Goal: Information Seeking & Learning: Learn about a topic

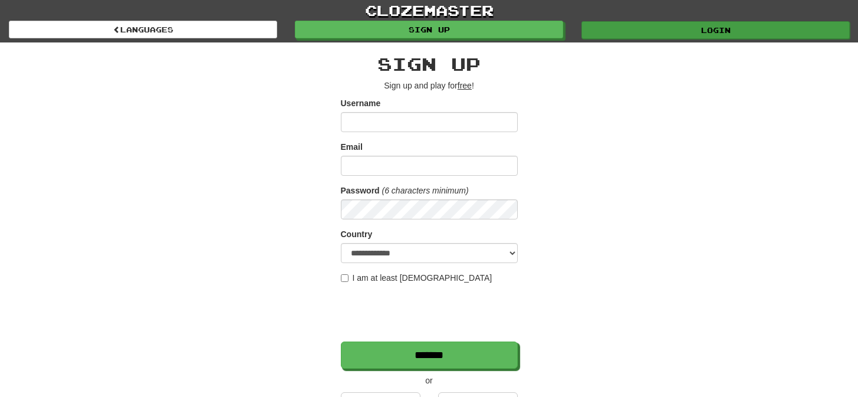
type input "*********"
click at [605, 29] on link "Login" at bounding box center [715, 30] width 268 height 18
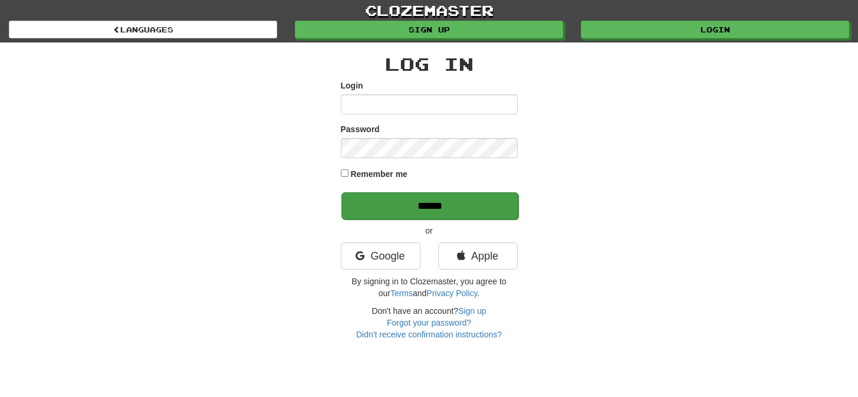
type input "*********"
click at [461, 206] on input "******" at bounding box center [429, 205] width 177 height 27
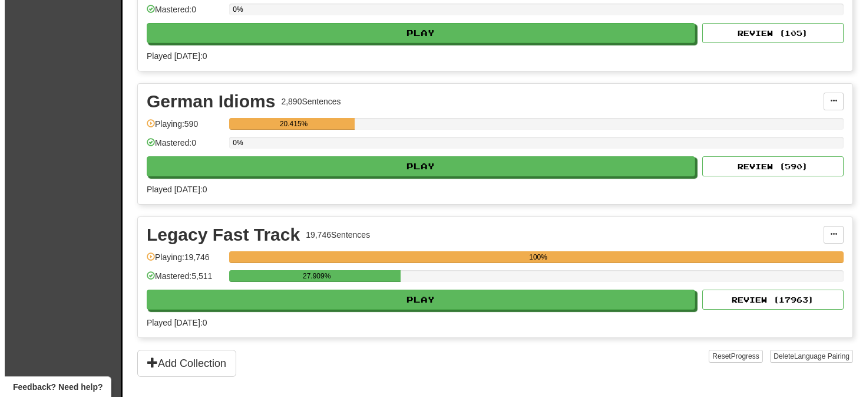
scroll to position [347, 0]
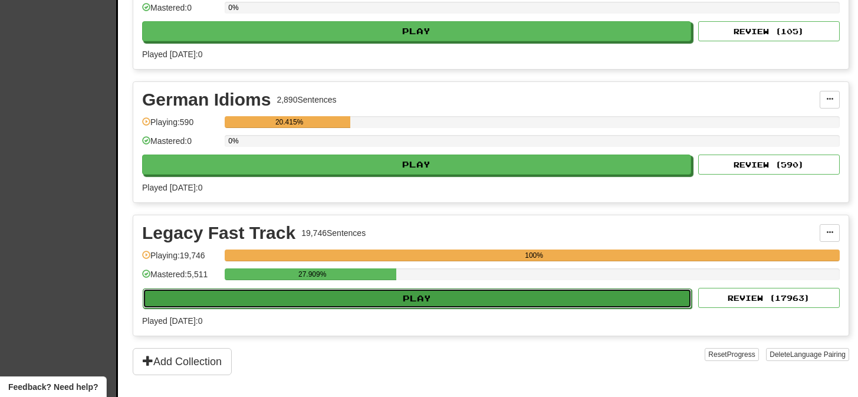
click at [420, 296] on button "Play" at bounding box center [417, 298] width 549 height 20
select select "**"
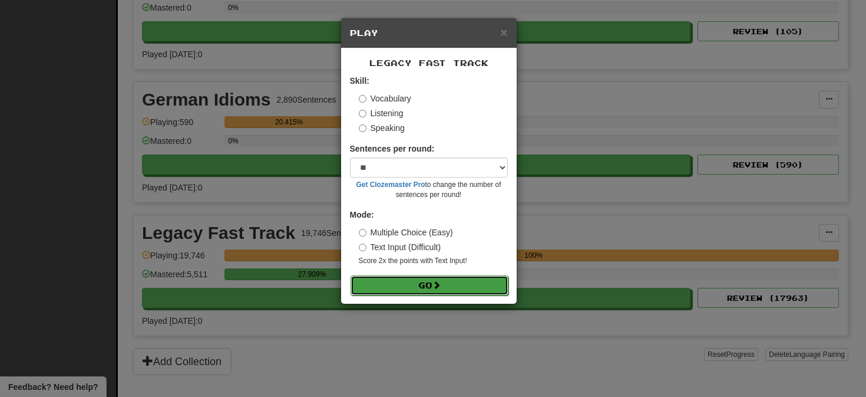
click at [423, 284] on button "Go" at bounding box center [430, 285] width 158 height 20
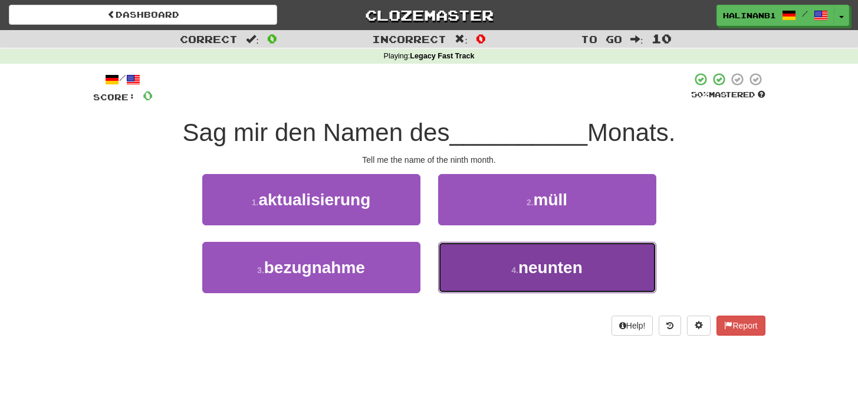
click at [469, 263] on button "4 . neunten" at bounding box center [547, 267] width 218 height 51
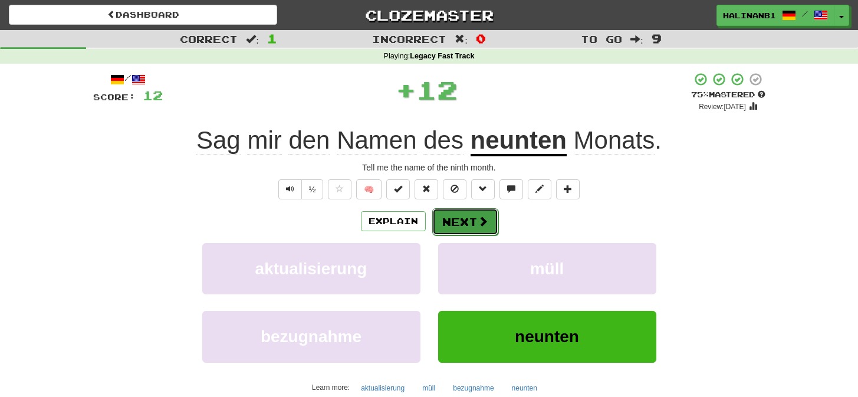
click at [474, 229] on button "Next" at bounding box center [465, 221] width 66 height 27
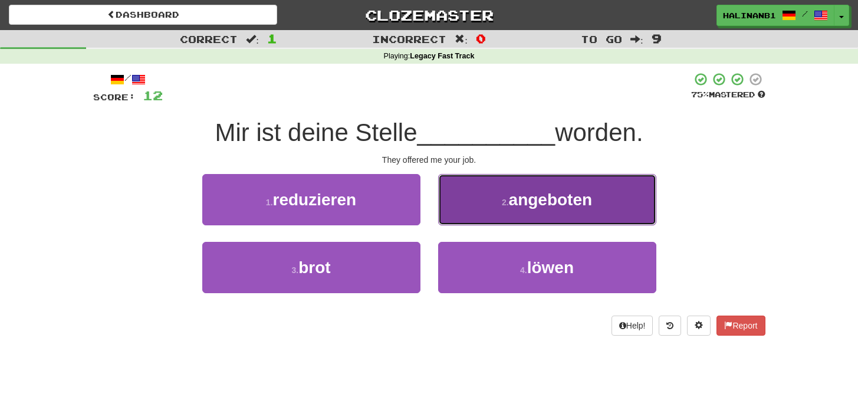
click at [475, 205] on button "2 . angeboten" at bounding box center [547, 199] width 218 height 51
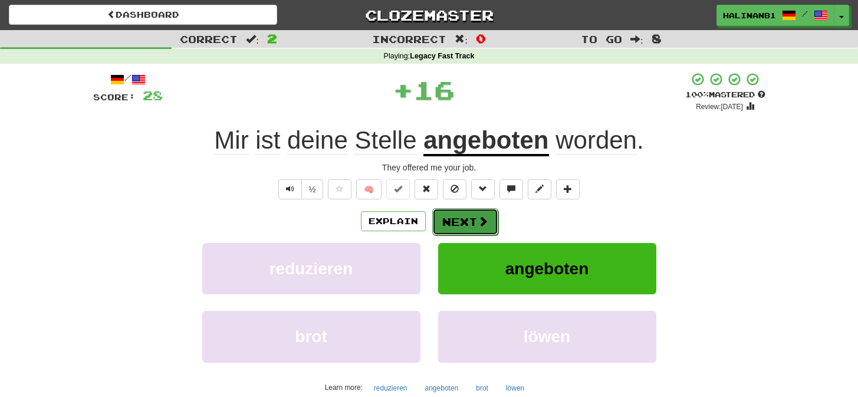
click at [473, 210] on button "Next" at bounding box center [465, 221] width 66 height 27
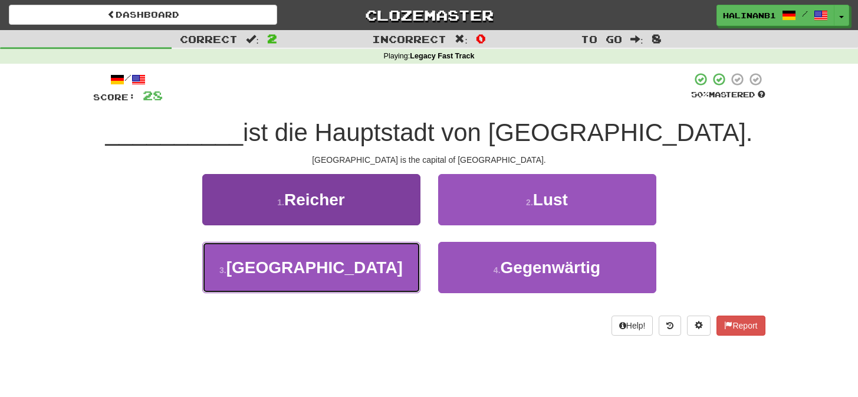
click at [383, 267] on button "3 . Dublin" at bounding box center [311, 267] width 218 height 51
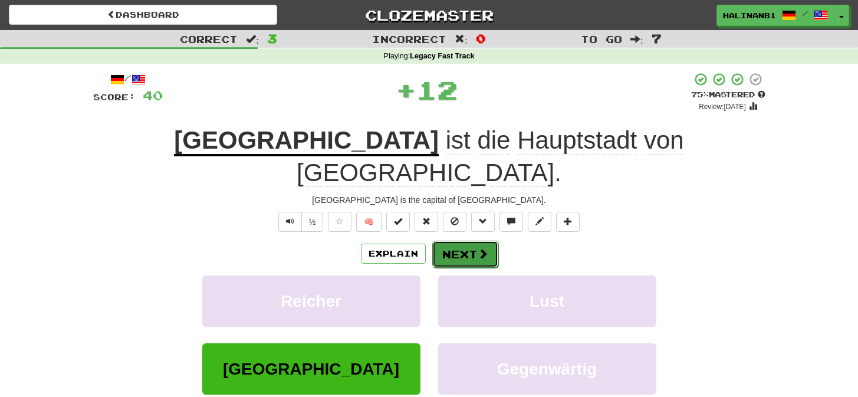
click at [447, 240] on button "Next" at bounding box center [465, 253] width 66 height 27
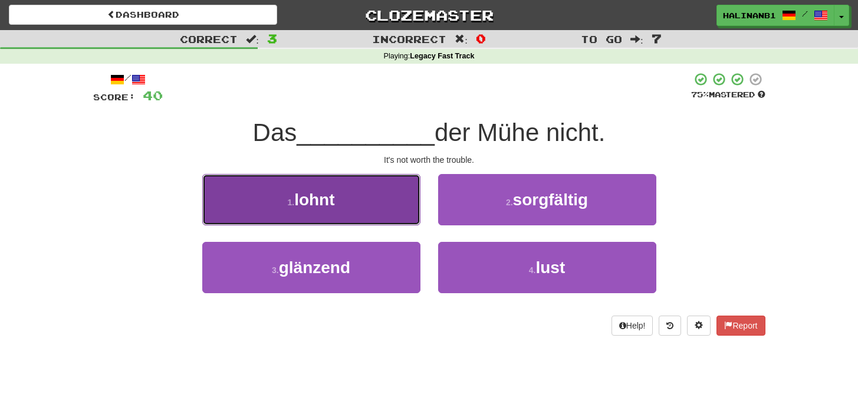
click at [377, 197] on button "1 . lohnt" at bounding box center [311, 199] width 218 height 51
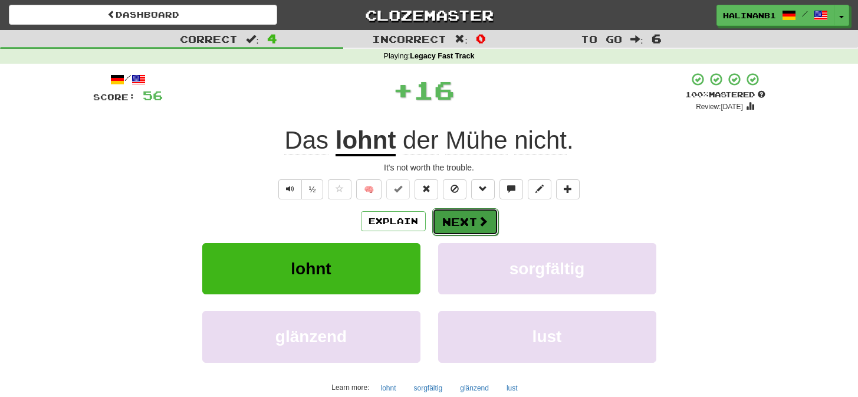
click at [454, 215] on button "Next" at bounding box center [465, 221] width 66 height 27
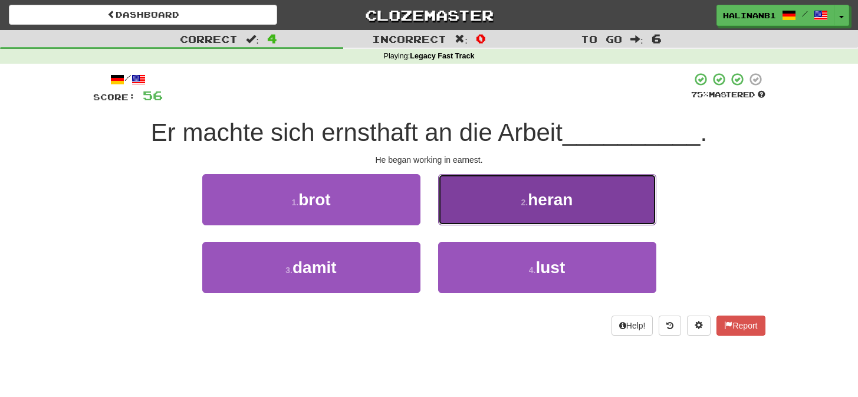
click at [454, 214] on button "2 . heran" at bounding box center [547, 199] width 218 height 51
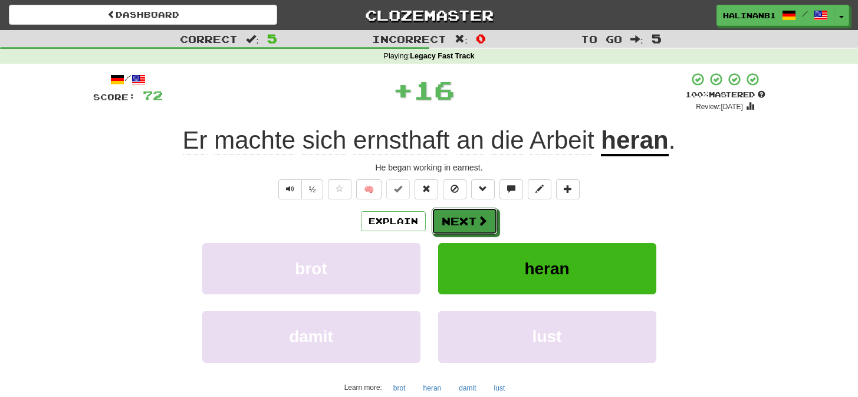
click at [454, 214] on button "Next" at bounding box center [464, 220] width 66 height 27
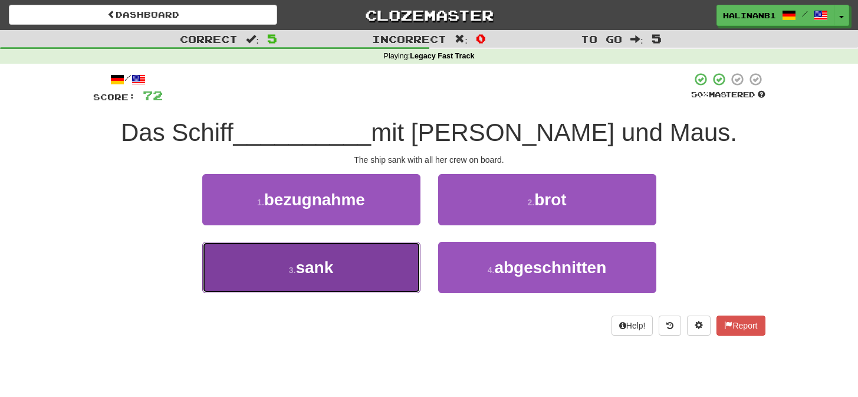
click at [365, 266] on button "3 . sank" at bounding box center [311, 267] width 218 height 51
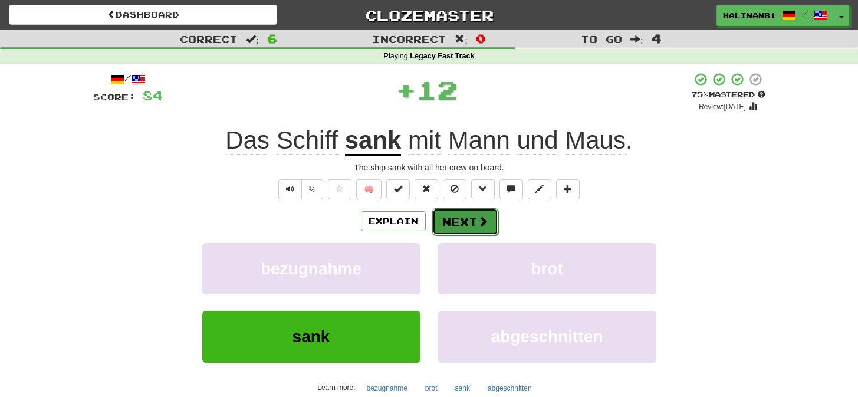
click at [463, 224] on button "Next" at bounding box center [465, 221] width 66 height 27
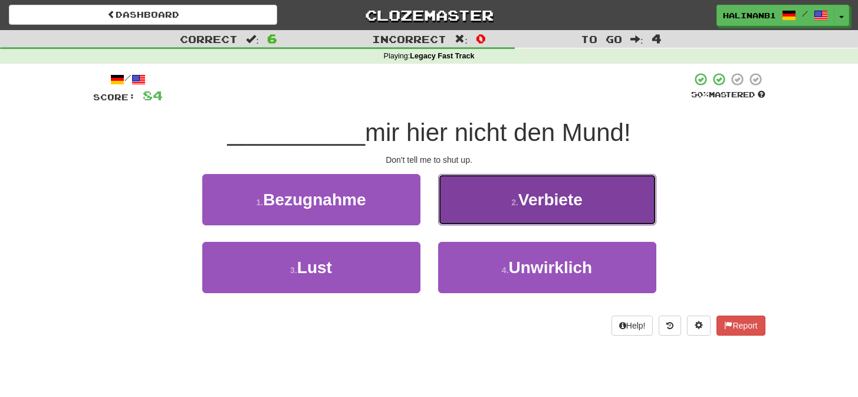
click at [479, 206] on button "2 . Verbiete" at bounding box center [547, 199] width 218 height 51
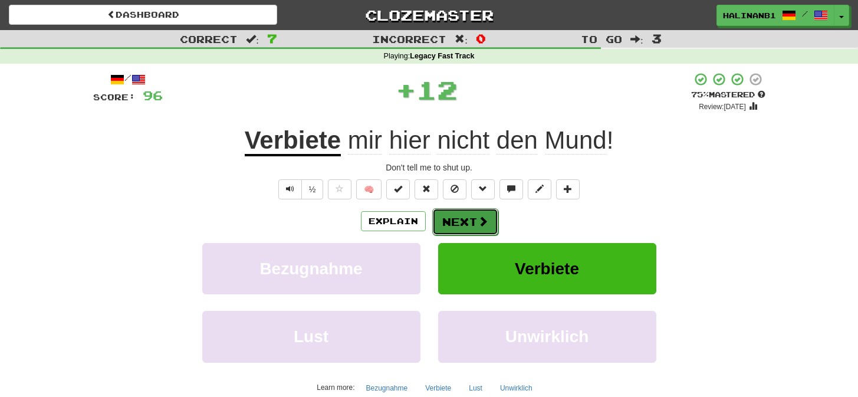
click at [473, 217] on button "Next" at bounding box center [465, 221] width 66 height 27
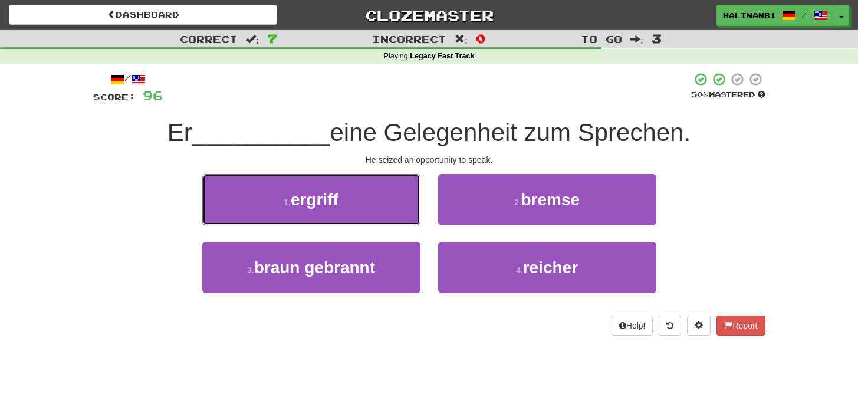
drag, startPoint x: 359, startPoint y: 186, endPoint x: 372, endPoint y: 201, distance: 19.6
click at [360, 190] on button "1 . ergriff" at bounding box center [311, 199] width 218 height 51
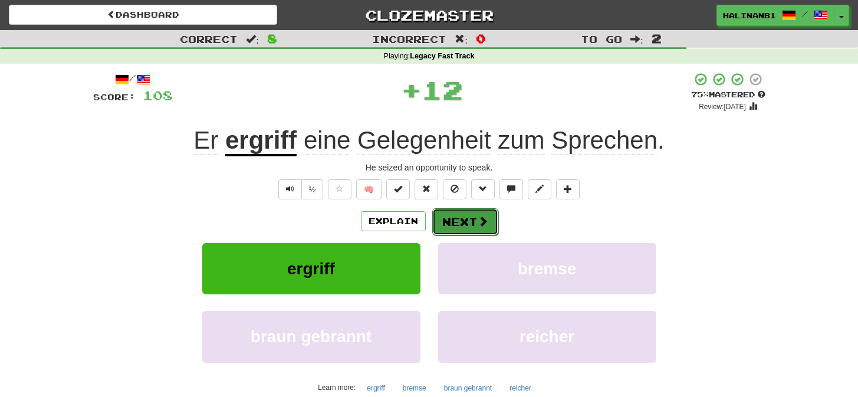
click at [444, 225] on button "Next" at bounding box center [465, 221] width 66 height 27
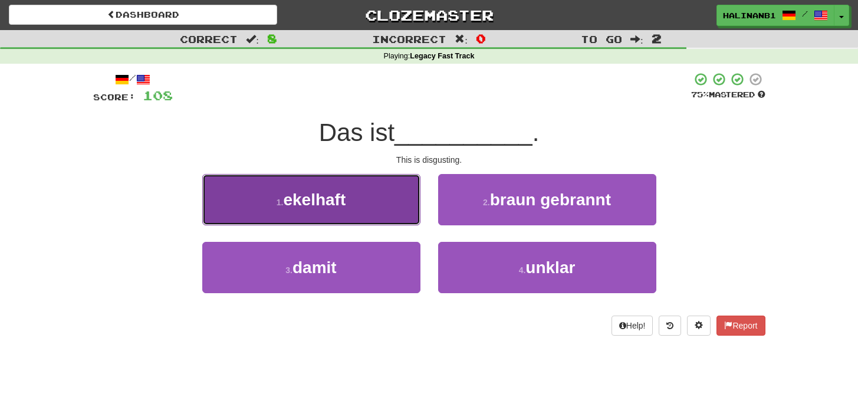
click at [389, 224] on button "1 . ekelhaft" at bounding box center [311, 199] width 218 height 51
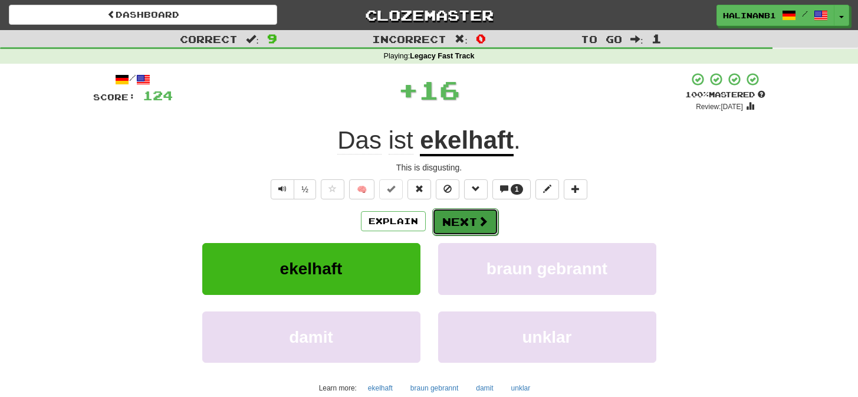
click at [456, 222] on button "Next" at bounding box center [465, 221] width 66 height 27
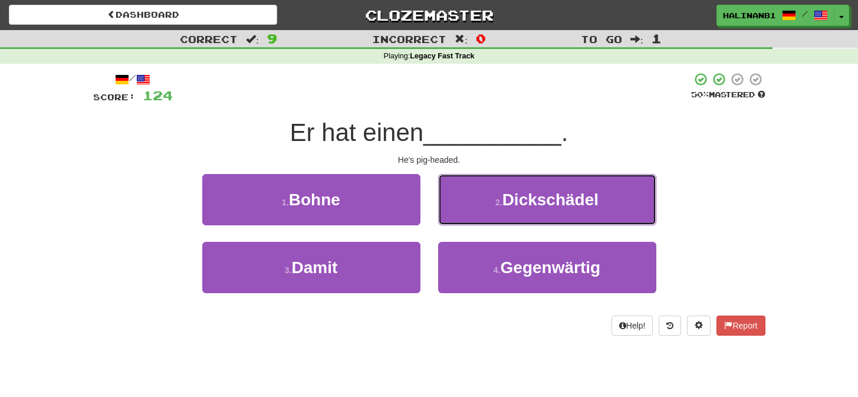
click at [475, 203] on button "2 . Dickschädel" at bounding box center [547, 199] width 218 height 51
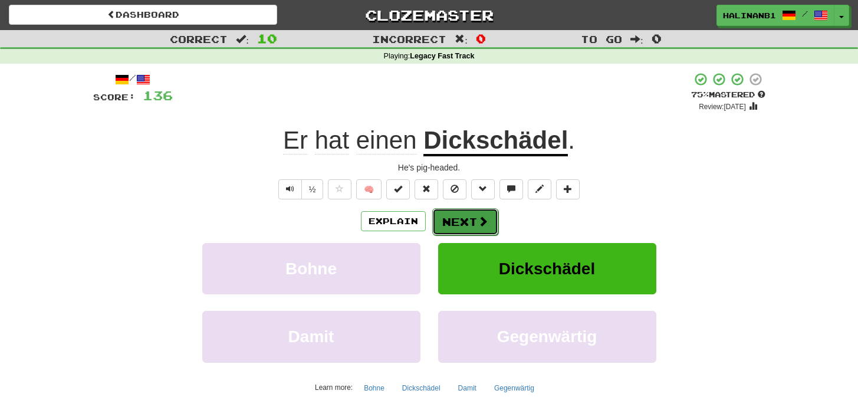
click at [466, 213] on button "Next" at bounding box center [465, 221] width 66 height 27
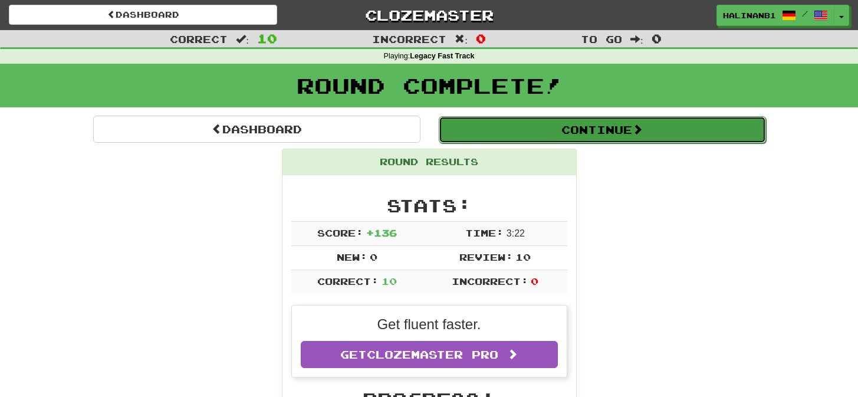
click at [488, 128] on button "Continue" at bounding box center [602, 129] width 327 height 27
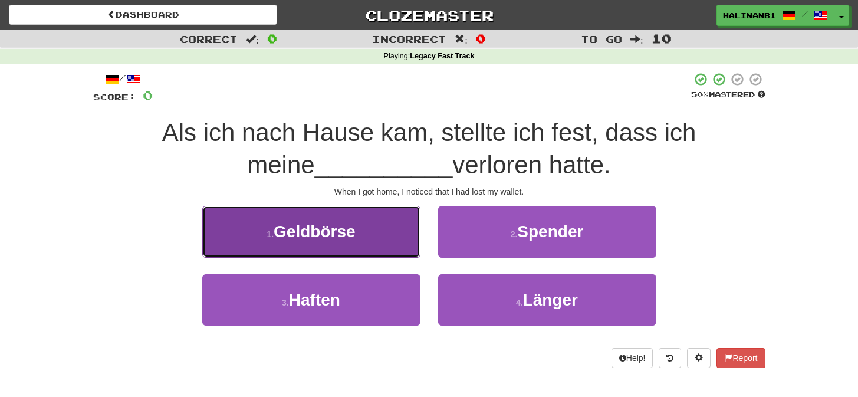
click at [401, 235] on button "1 . Geldbörse" at bounding box center [311, 231] width 218 height 51
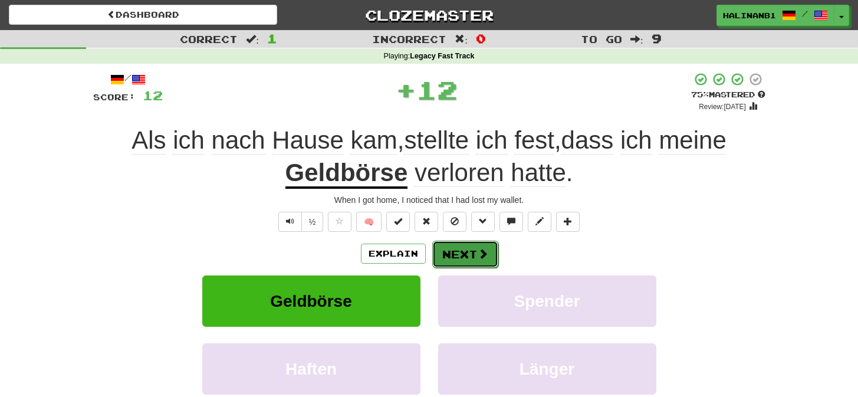
click at [492, 259] on button "Next" at bounding box center [465, 253] width 66 height 27
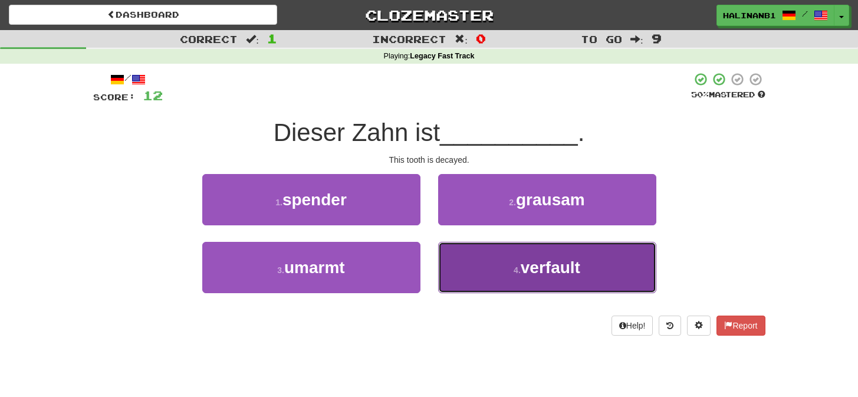
click at [491, 259] on button "4 . verfault" at bounding box center [547, 267] width 218 height 51
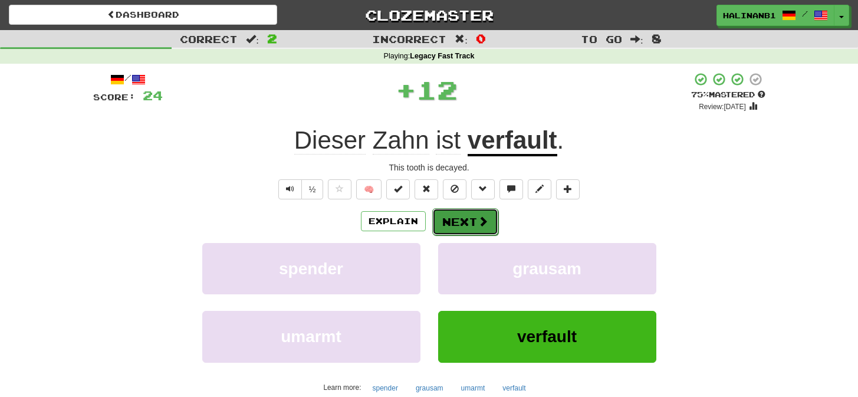
click at [483, 220] on span at bounding box center [482, 221] width 11 height 11
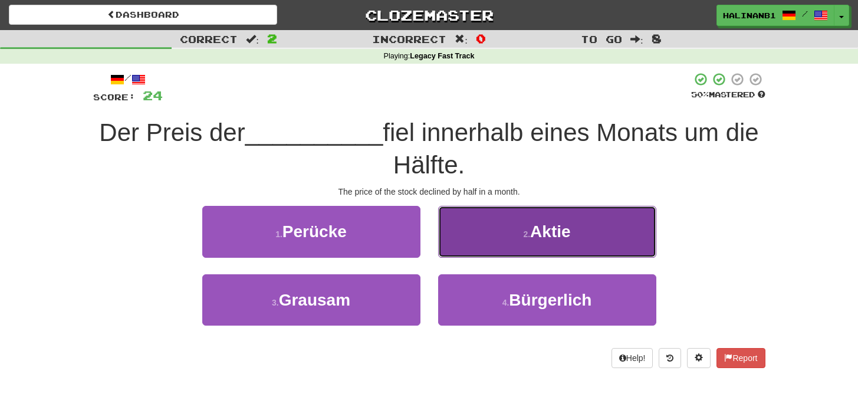
click at [481, 221] on button "2 . Aktie" at bounding box center [547, 231] width 218 height 51
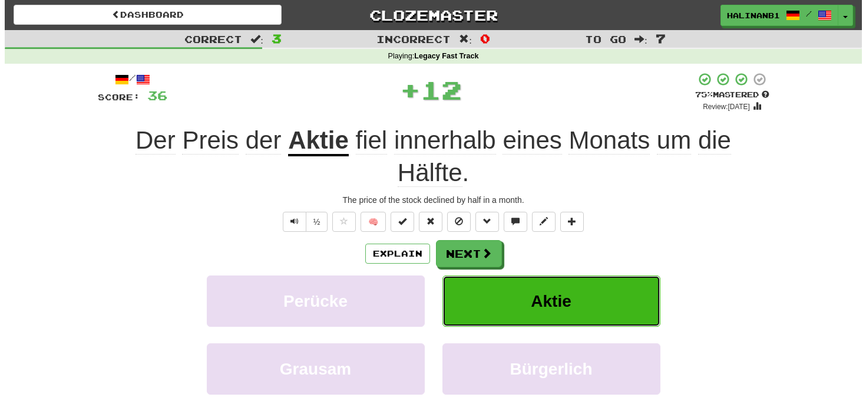
scroll to position [2, 0]
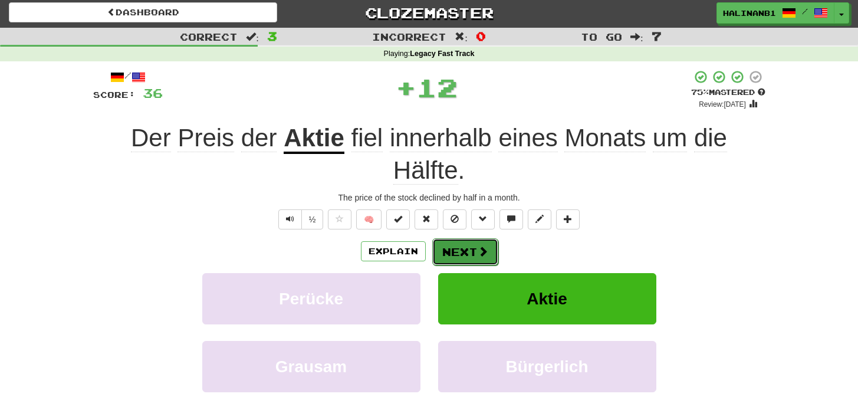
click at [470, 252] on button "Next" at bounding box center [465, 251] width 66 height 27
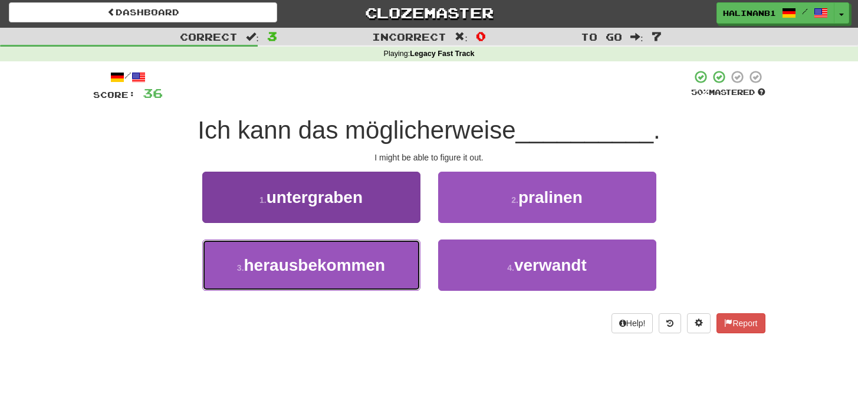
click at [408, 272] on button "3 . herausbekommen" at bounding box center [311, 264] width 218 height 51
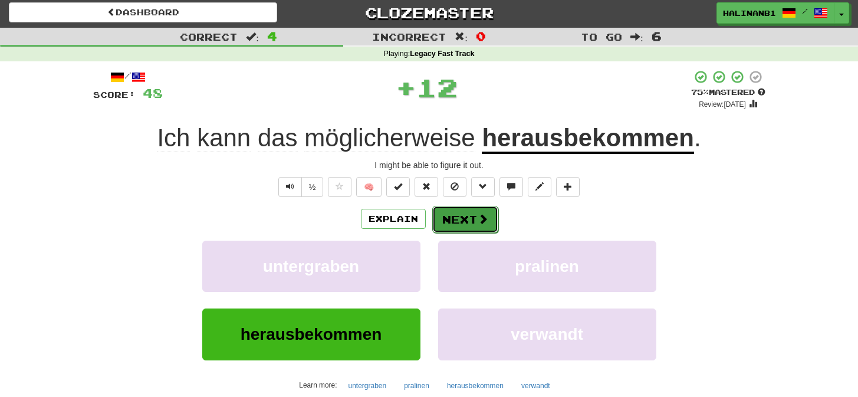
click at [478, 219] on span at bounding box center [482, 218] width 11 height 11
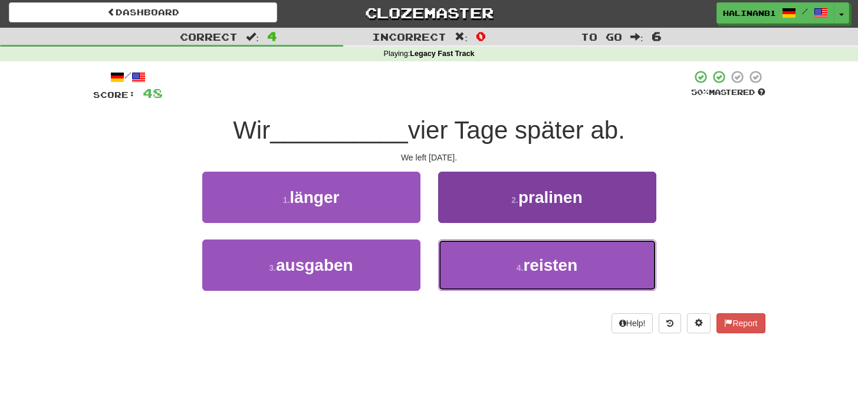
drag, startPoint x: 476, startPoint y: 259, endPoint x: 479, endPoint y: 252, distance: 7.7
click at [476, 259] on button "4 . reisten" at bounding box center [547, 264] width 218 height 51
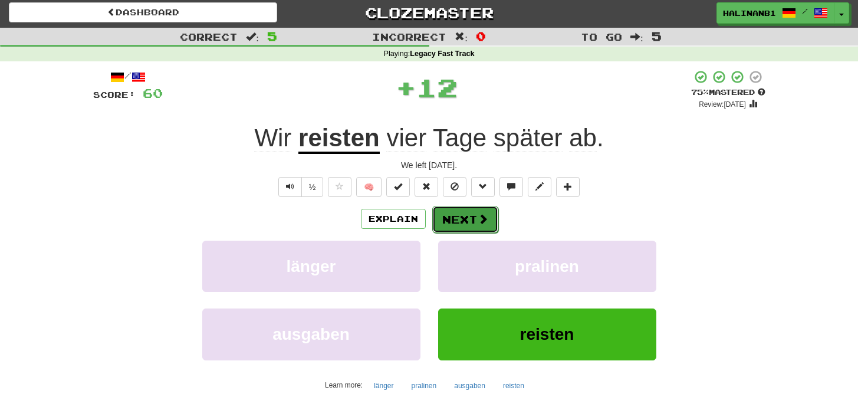
click at [482, 220] on span at bounding box center [482, 218] width 11 height 11
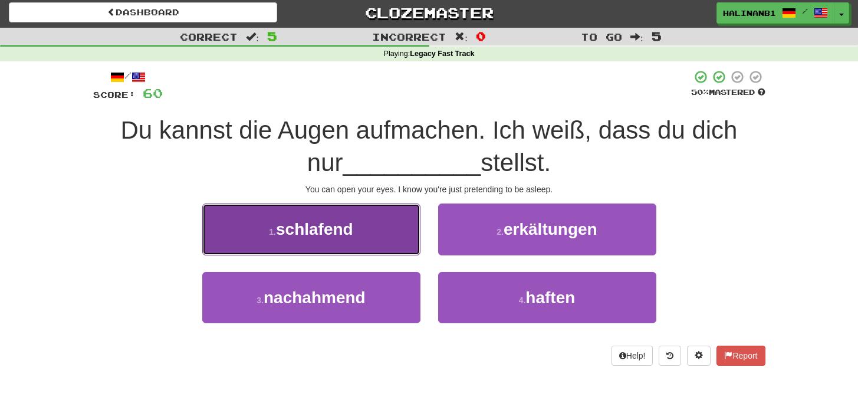
click at [387, 249] on button "1 . schlafend" at bounding box center [311, 228] width 218 height 51
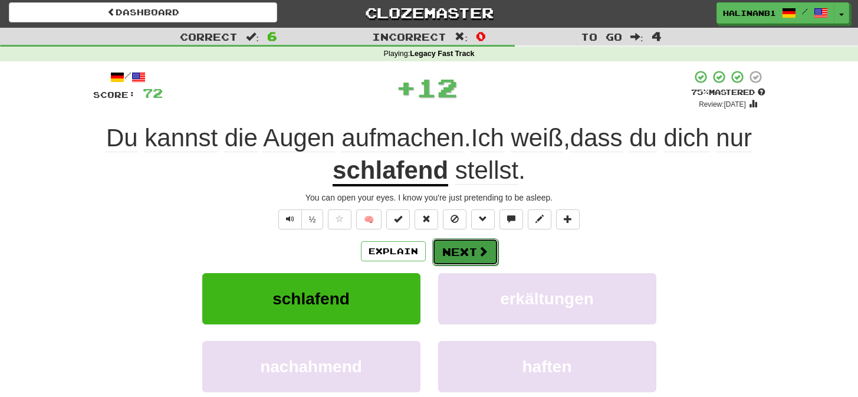
click at [475, 245] on button "Next" at bounding box center [465, 251] width 66 height 27
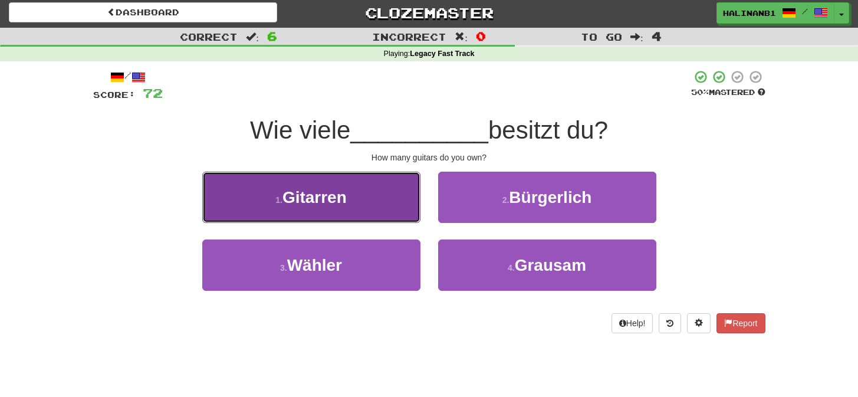
click at [399, 205] on button "1 . Gitarren" at bounding box center [311, 197] width 218 height 51
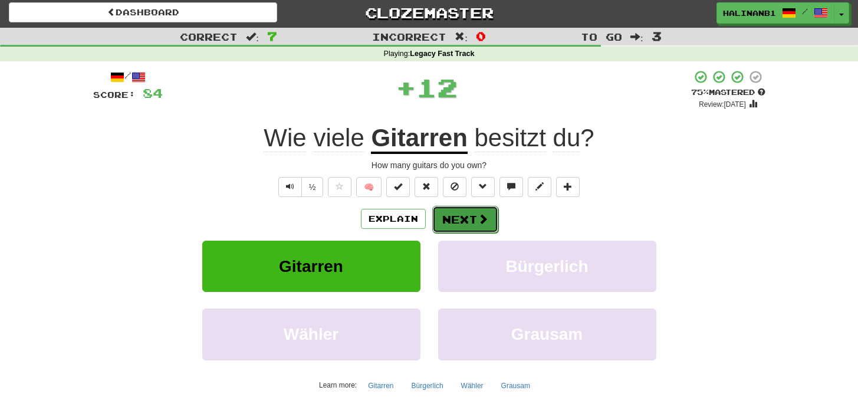
click at [467, 222] on button "Next" at bounding box center [465, 219] width 66 height 27
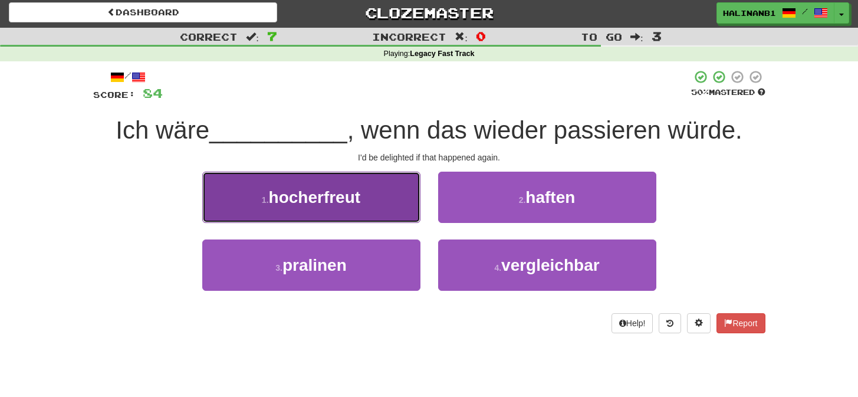
click at [413, 212] on button "1 . hocherfreut" at bounding box center [311, 197] width 218 height 51
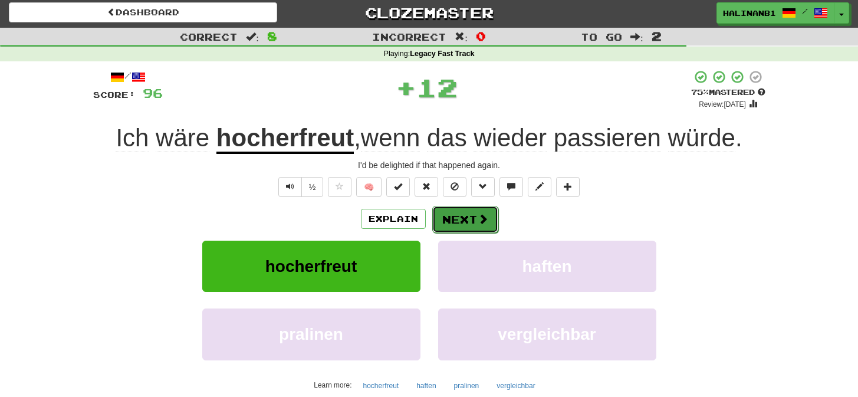
click at [486, 224] on span at bounding box center [482, 218] width 11 height 11
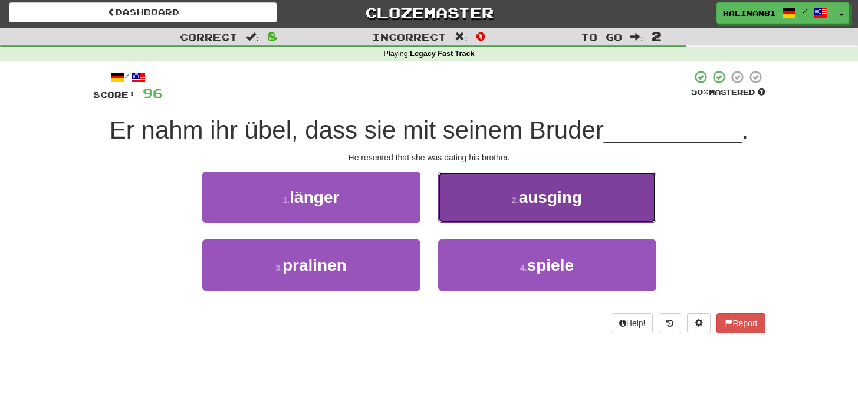
click at [470, 190] on button "2 . ausging" at bounding box center [547, 197] width 218 height 51
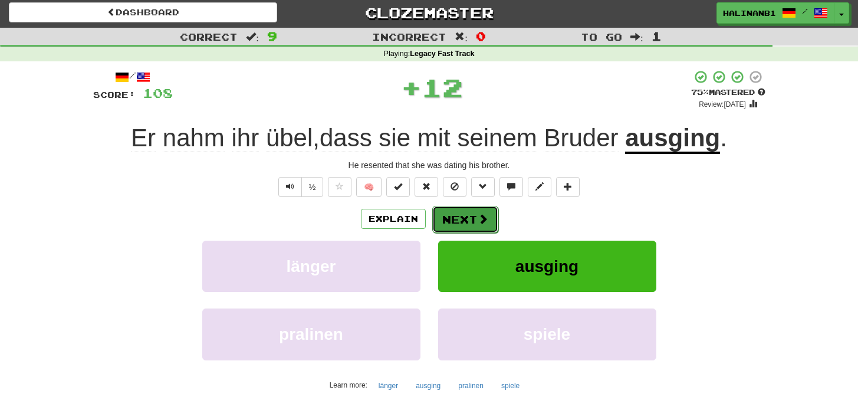
click at [474, 214] on button "Next" at bounding box center [465, 219] width 66 height 27
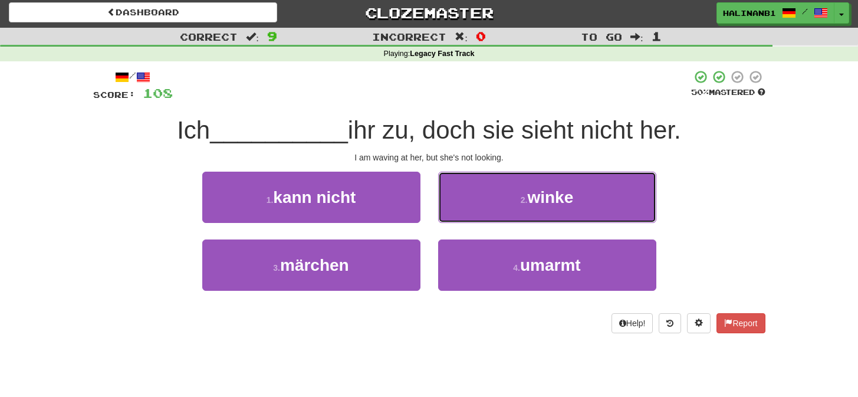
click at [474, 213] on button "2 . winke" at bounding box center [547, 197] width 218 height 51
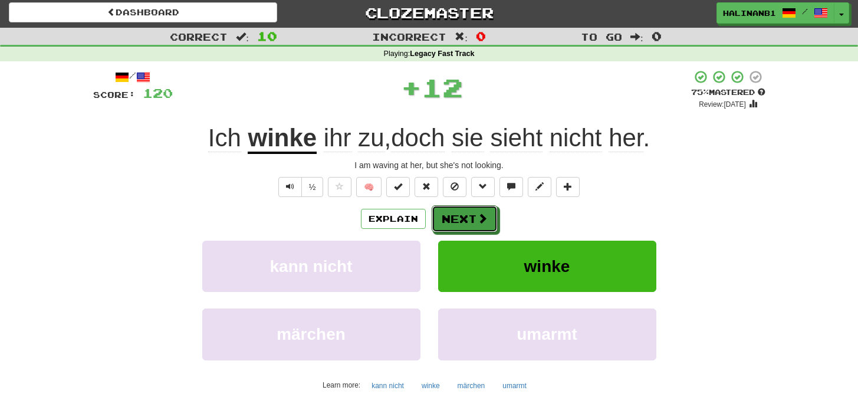
click at [474, 213] on button "Next" at bounding box center [464, 218] width 66 height 27
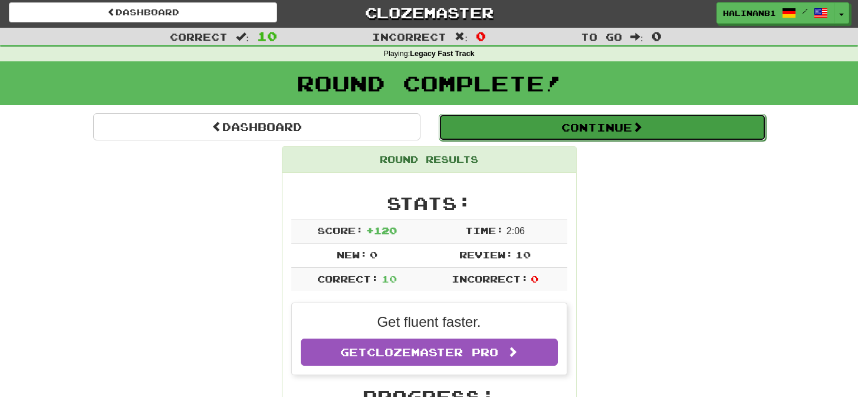
click at [504, 132] on button "Continue" at bounding box center [602, 127] width 327 height 27
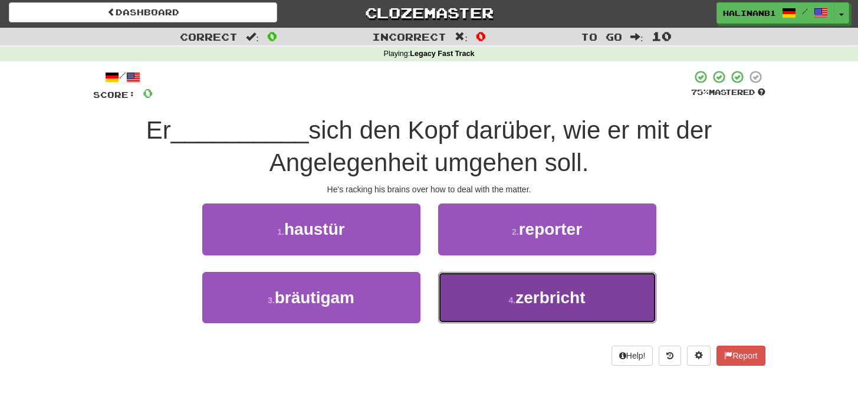
click at [470, 296] on button "4 . zerbricht" at bounding box center [547, 297] width 218 height 51
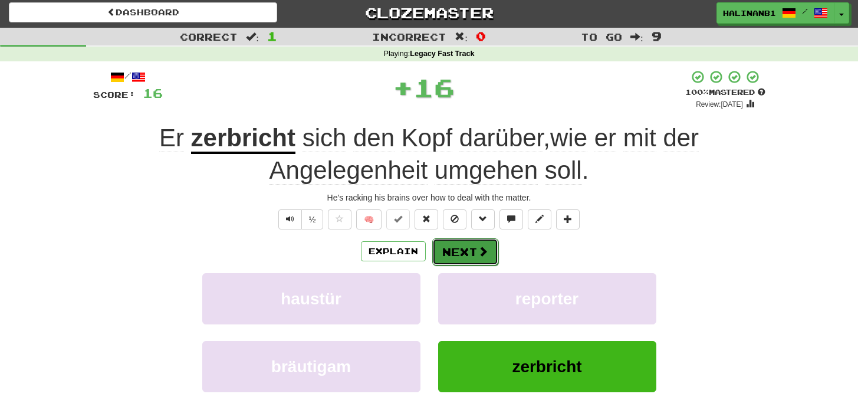
click at [481, 253] on span at bounding box center [482, 251] width 11 height 11
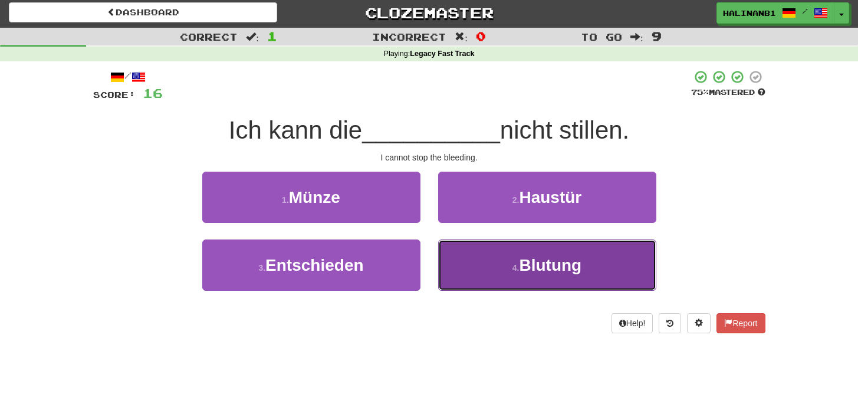
click at [480, 255] on button "4 . Blutung" at bounding box center [547, 264] width 218 height 51
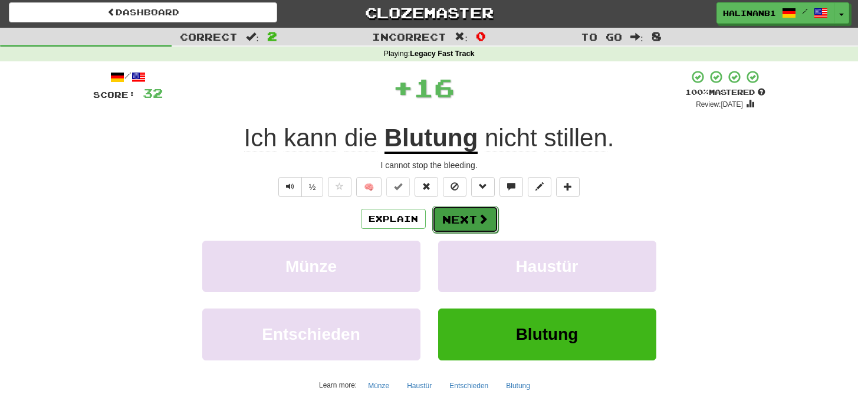
click at [477, 220] on span at bounding box center [482, 218] width 11 height 11
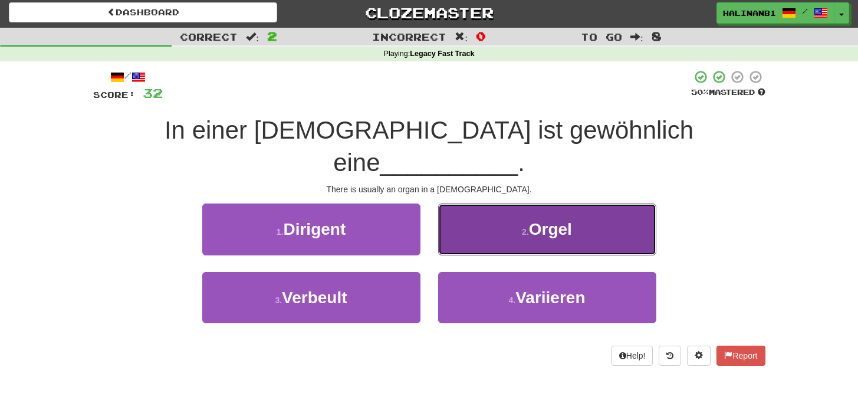
click at [475, 217] on button "2 . Orgel" at bounding box center [547, 228] width 218 height 51
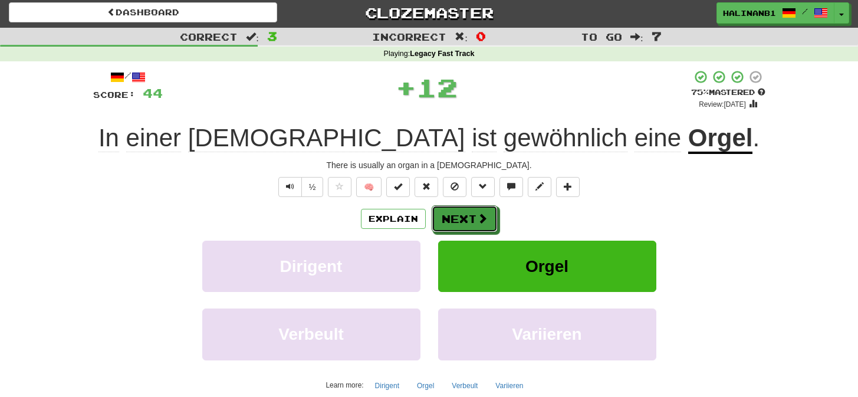
click at [475, 217] on button "Next" at bounding box center [464, 218] width 66 height 27
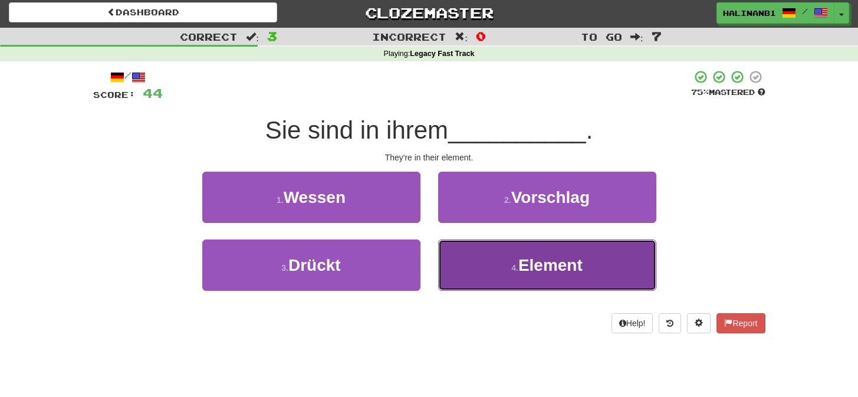
click at [459, 266] on button "4 . Element" at bounding box center [547, 264] width 218 height 51
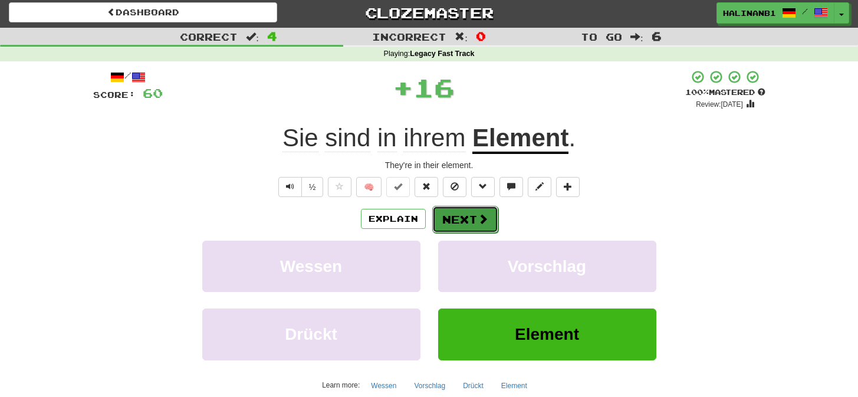
click at [475, 220] on button "Next" at bounding box center [465, 219] width 66 height 27
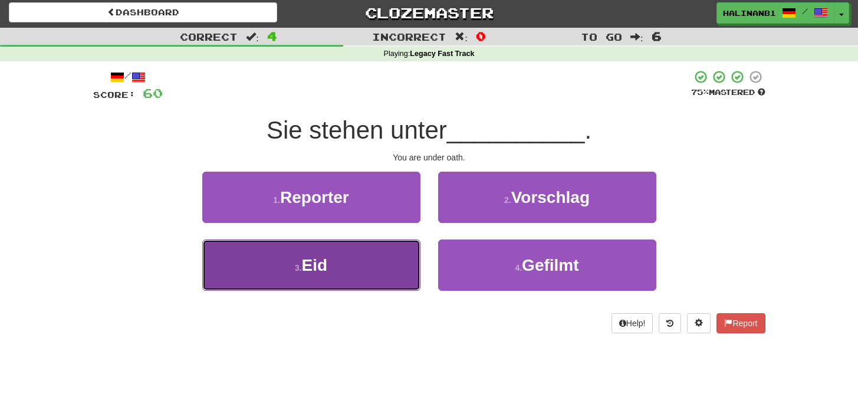
click at [351, 260] on button "3 . Eid" at bounding box center [311, 264] width 218 height 51
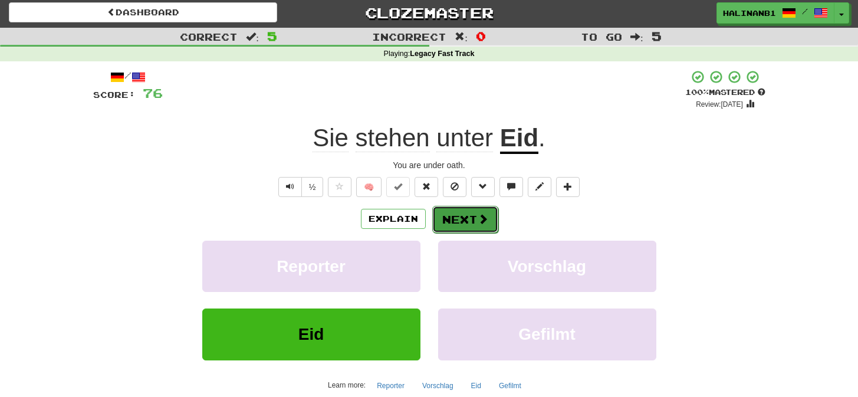
click at [466, 216] on button "Next" at bounding box center [465, 219] width 66 height 27
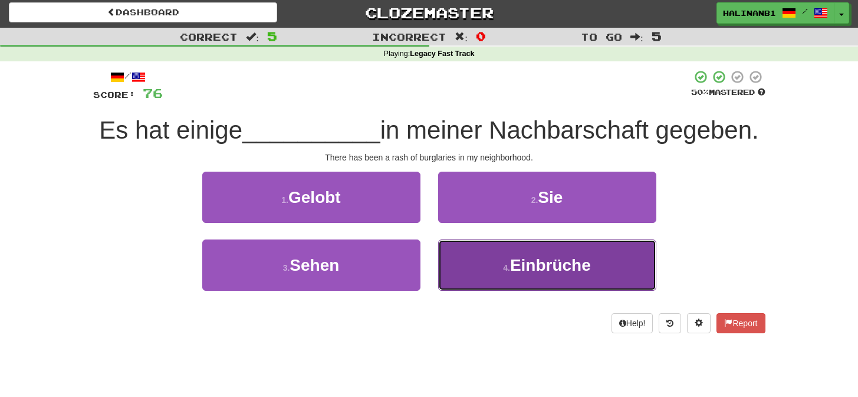
click at [457, 248] on button "4 . Einbrüche" at bounding box center [547, 264] width 218 height 51
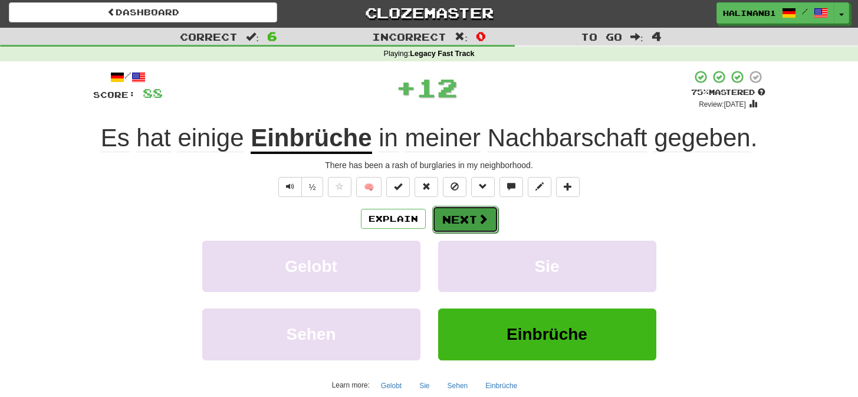
click at [467, 219] on button "Next" at bounding box center [465, 219] width 66 height 27
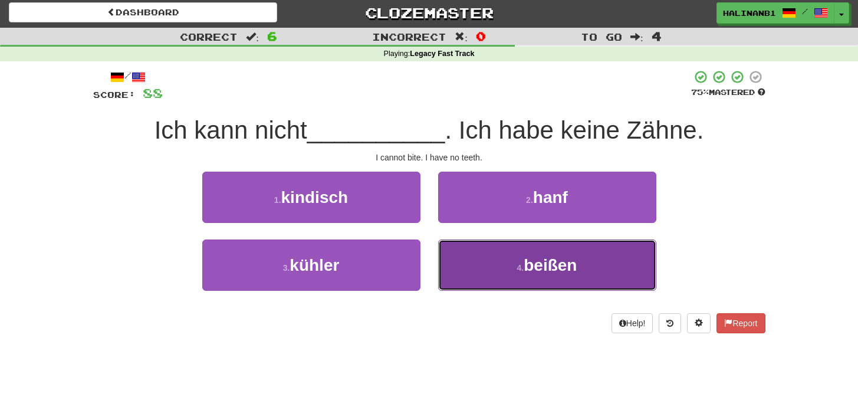
click at [459, 267] on button "4 . beißen" at bounding box center [547, 264] width 218 height 51
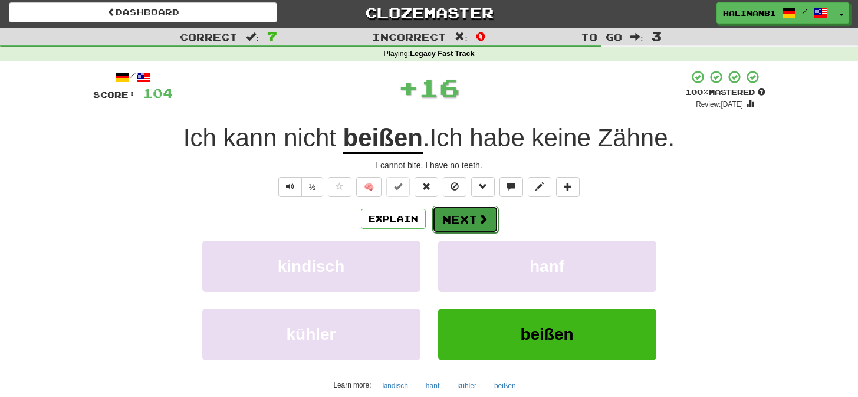
click at [464, 216] on button "Next" at bounding box center [465, 219] width 66 height 27
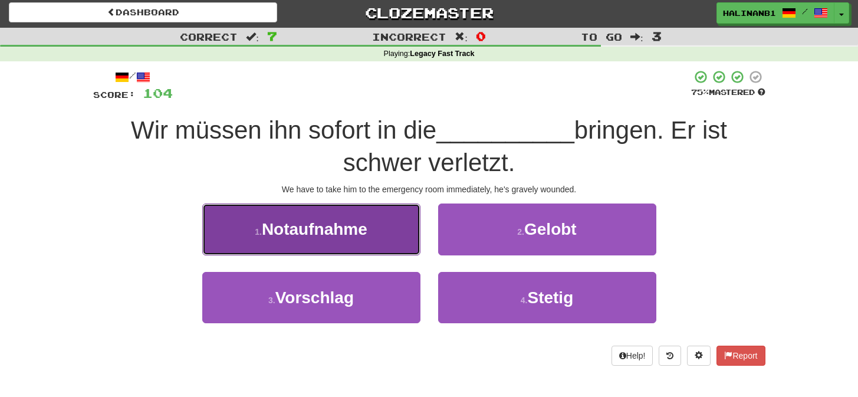
click at [403, 227] on button "1 . Notaufnahme" at bounding box center [311, 228] width 218 height 51
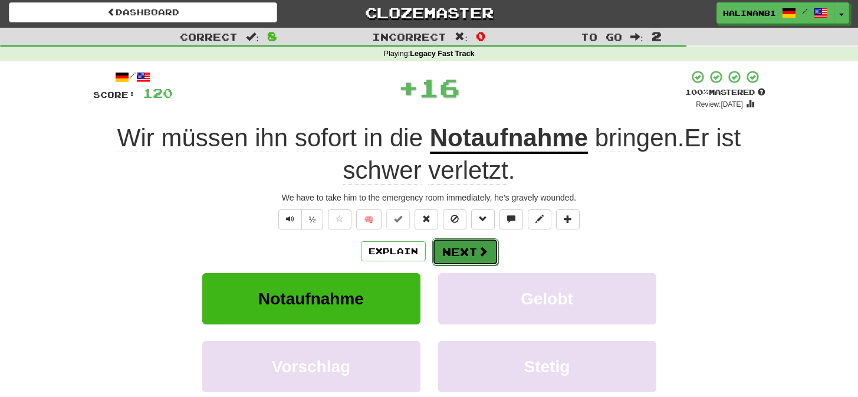
click at [491, 248] on button "Next" at bounding box center [465, 251] width 66 height 27
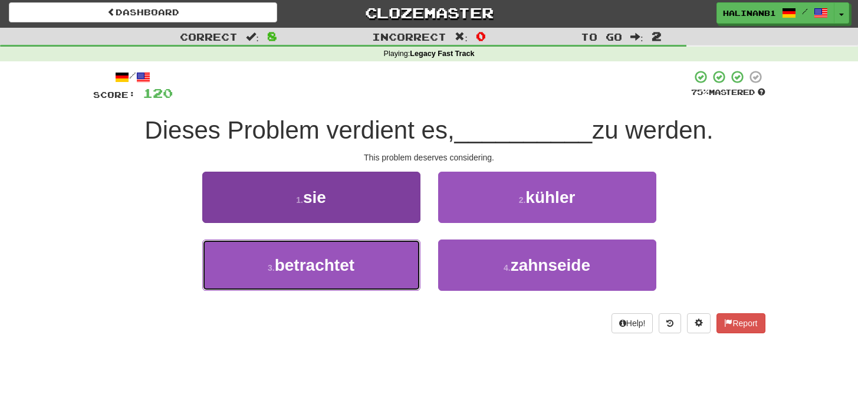
drag, startPoint x: 378, startPoint y: 264, endPoint x: 386, endPoint y: 262, distance: 8.4
click at [378, 263] on button "3 . betrachtet" at bounding box center [311, 264] width 218 height 51
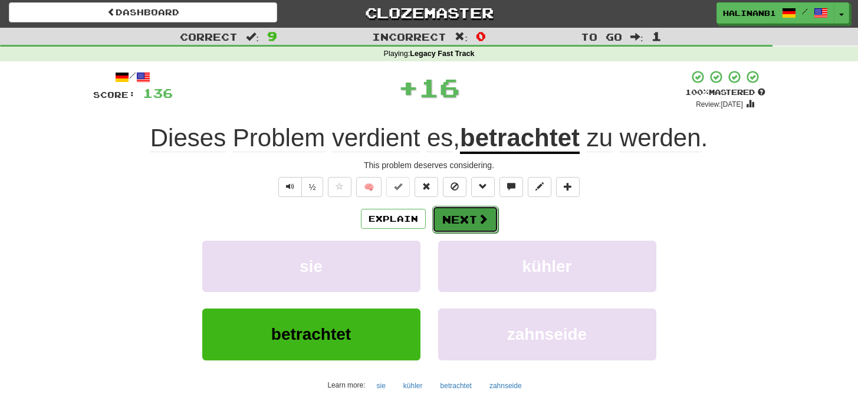
click at [479, 215] on span at bounding box center [482, 218] width 11 height 11
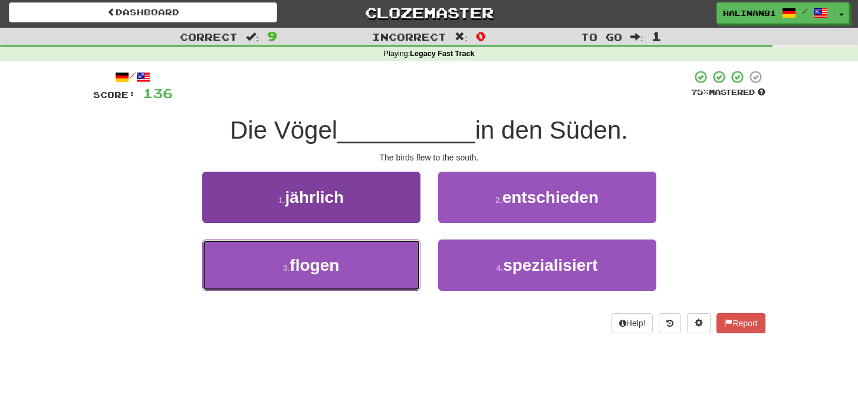
click at [381, 264] on button "3 . flogen" at bounding box center [311, 264] width 218 height 51
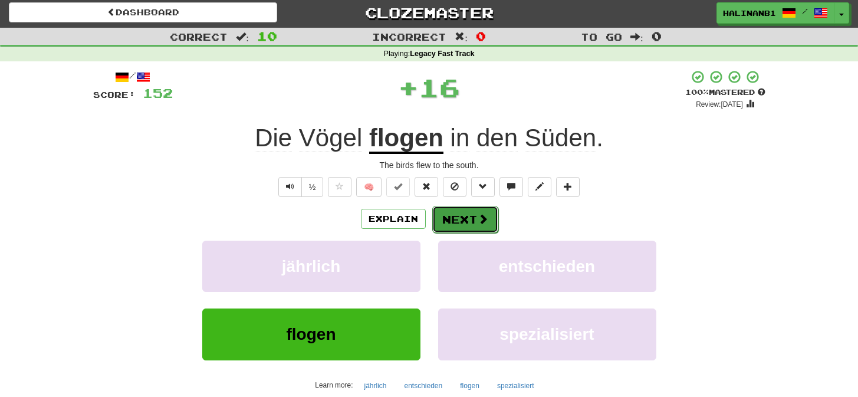
click at [453, 219] on button "Next" at bounding box center [465, 219] width 66 height 27
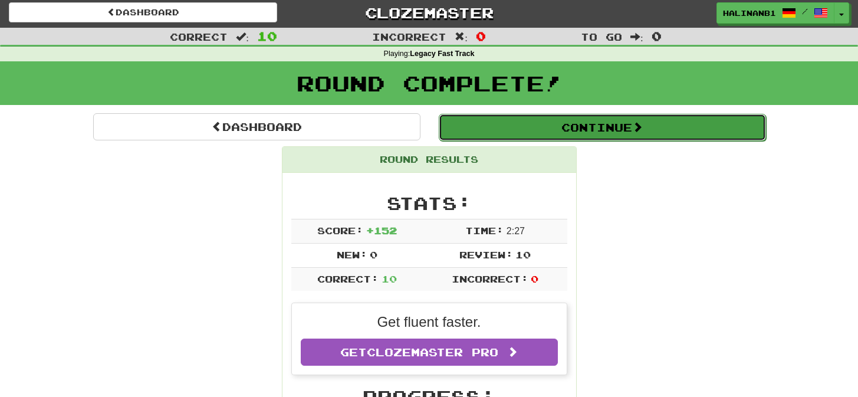
click at [482, 123] on button "Continue" at bounding box center [602, 127] width 327 height 27
